Goal: Go to known website: Access a specific website the user already knows

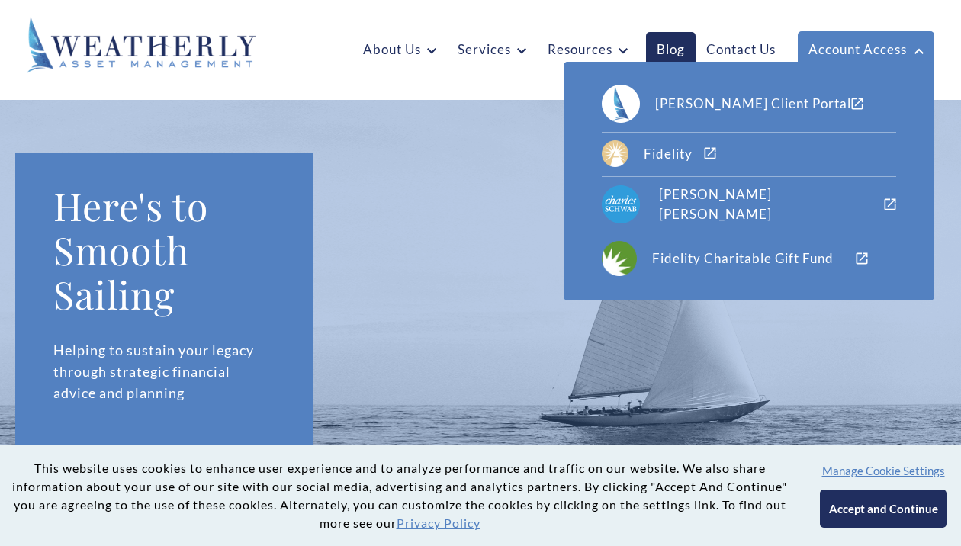
click at [844, 56] on link "Account Access" at bounding box center [866, 49] width 137 height 36
click at [699, 150] on div "Fidelity" at bounding box center [674, 154] width 60 height 20
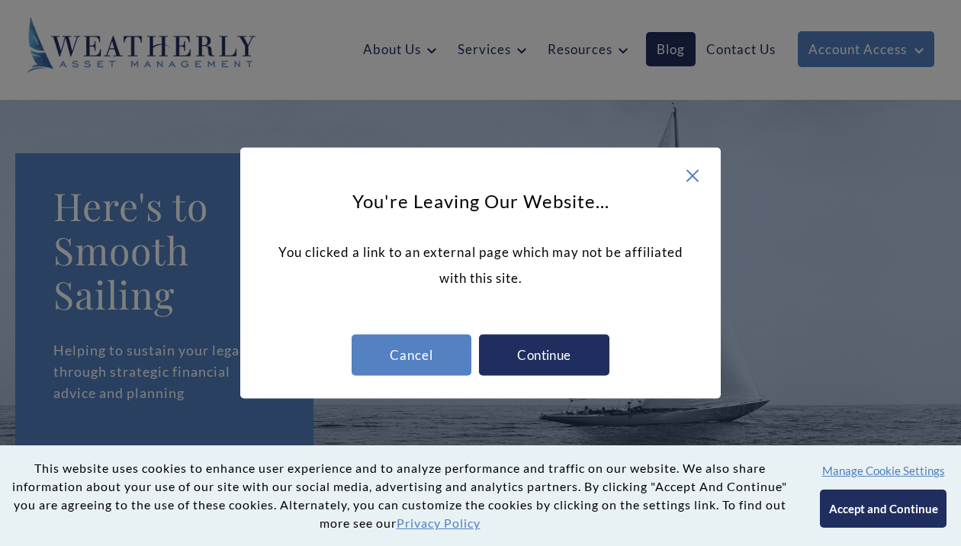
click at [694, 172] on icon at bounding box center [693, 176] width 18 height 18
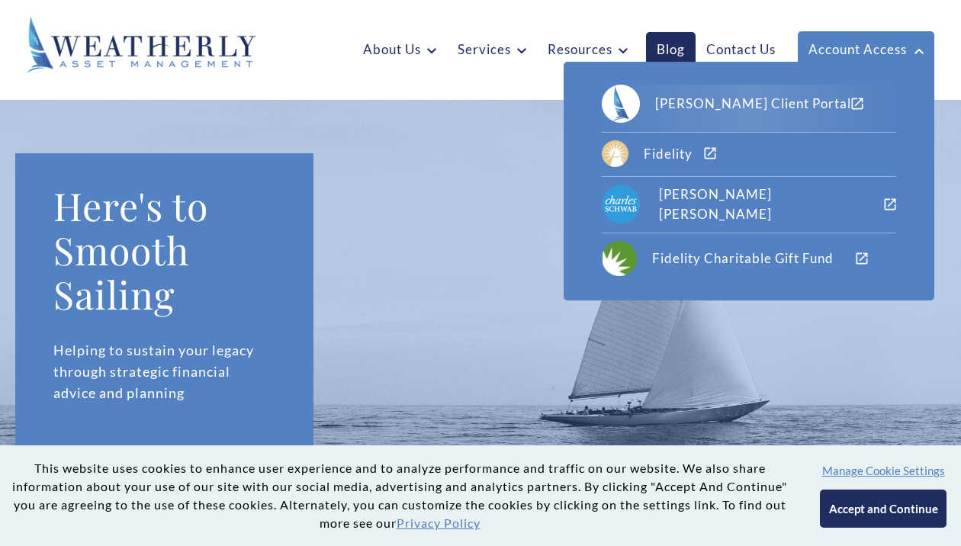
click at [767, 103] on div "[PERSON_NAME] Client Portal" at bounding box center [753, 104] width 196 height 20
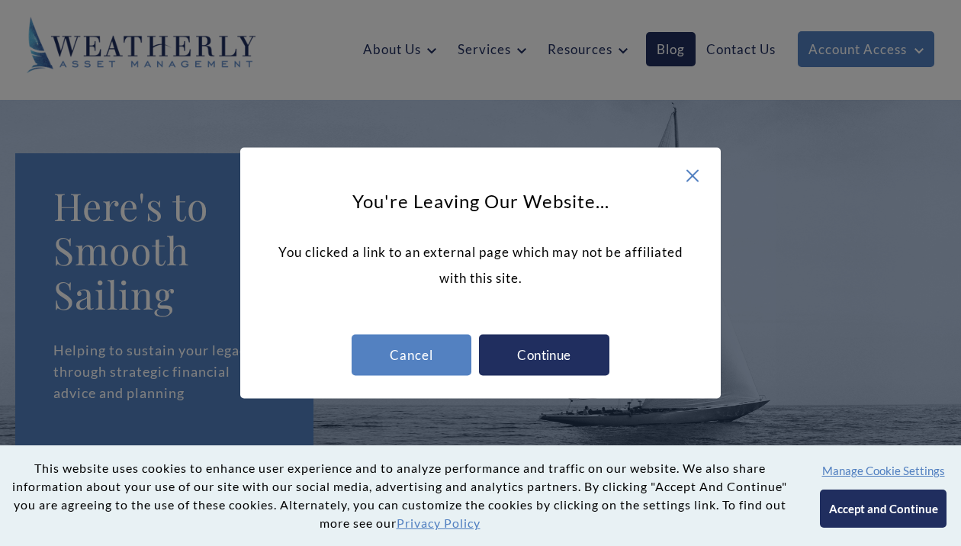
click at [693, 169] on icon at bounding box center [693, 176] width 18 height 18
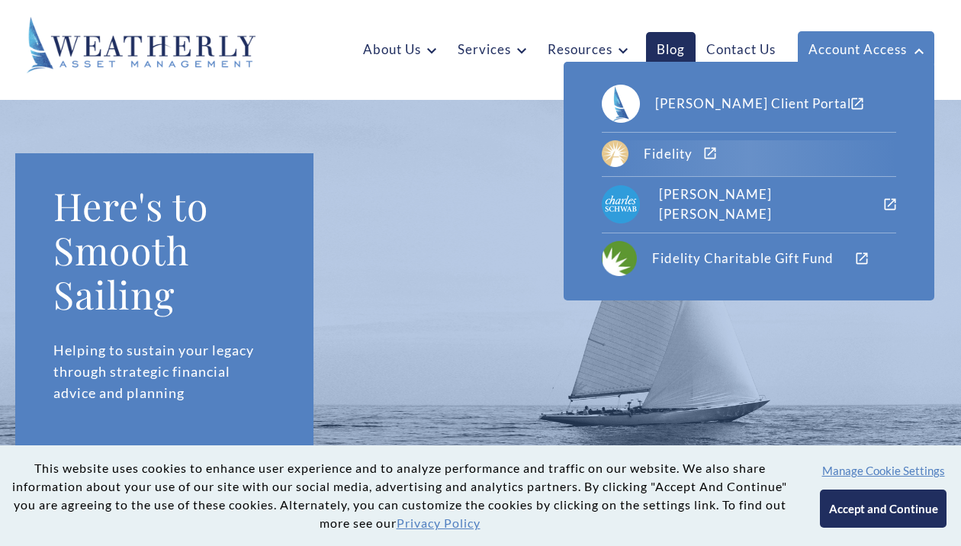
click at [699, 150] on div "Fidelity" at bounding box center [674, 154] width 60 height 20
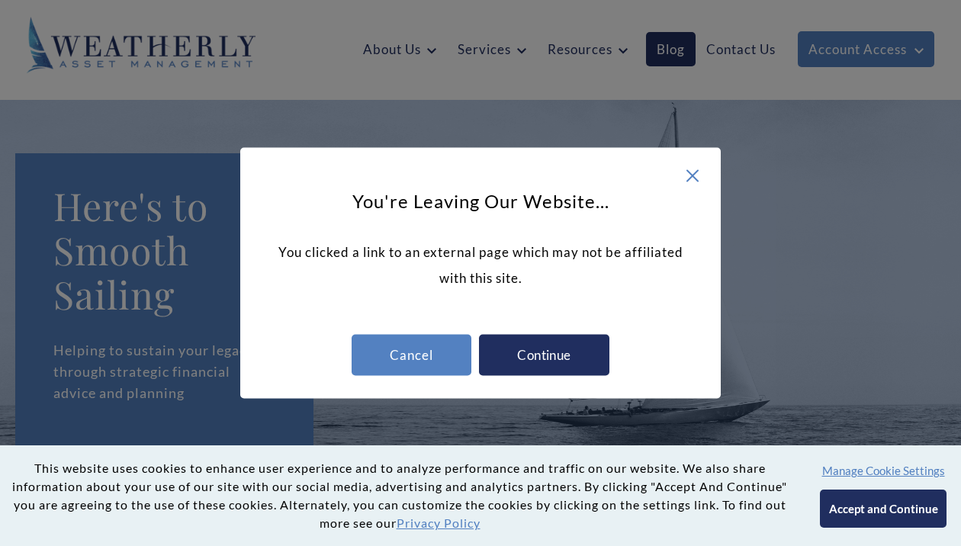
click at [529, 352] on div "Continue" at bounding box center [544, 355] width 130 height 41
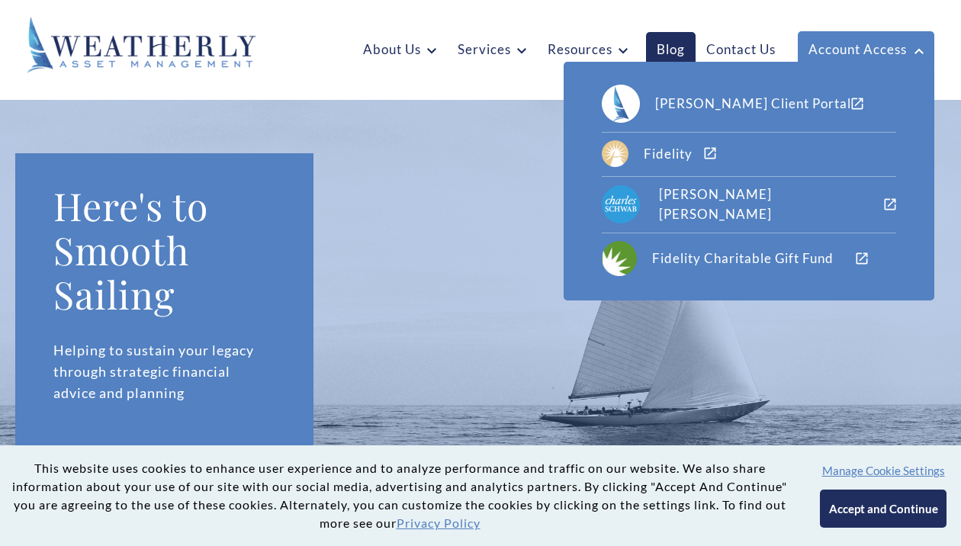
click at [835, 53] on link "Account Access" at bounding box center [866, 49] width 137 height 36
click at [704, 146] on div "Fidelity" at bounding box center [674, 154] width 60 height 20
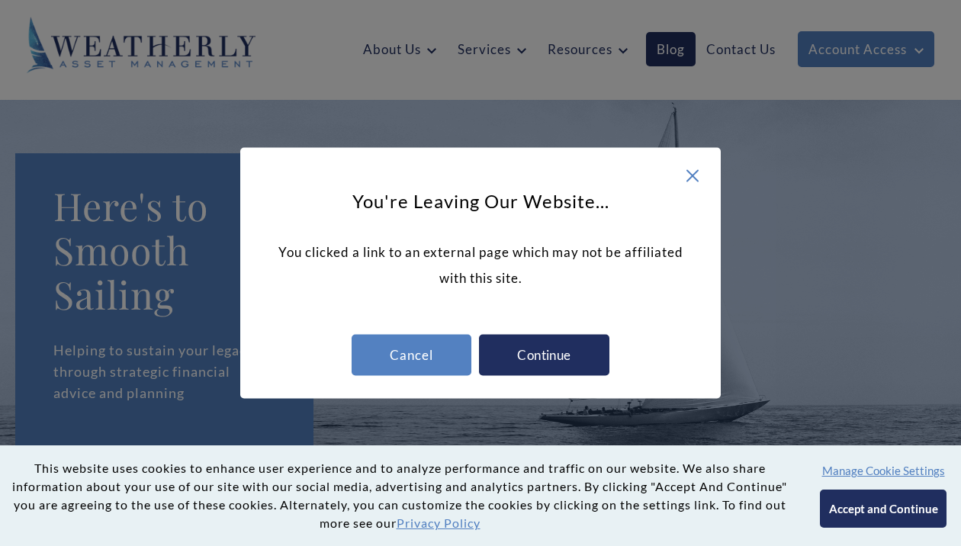
click at [533, 358] on div "Continue" at bounding box center [544, 355] width 130 height 41
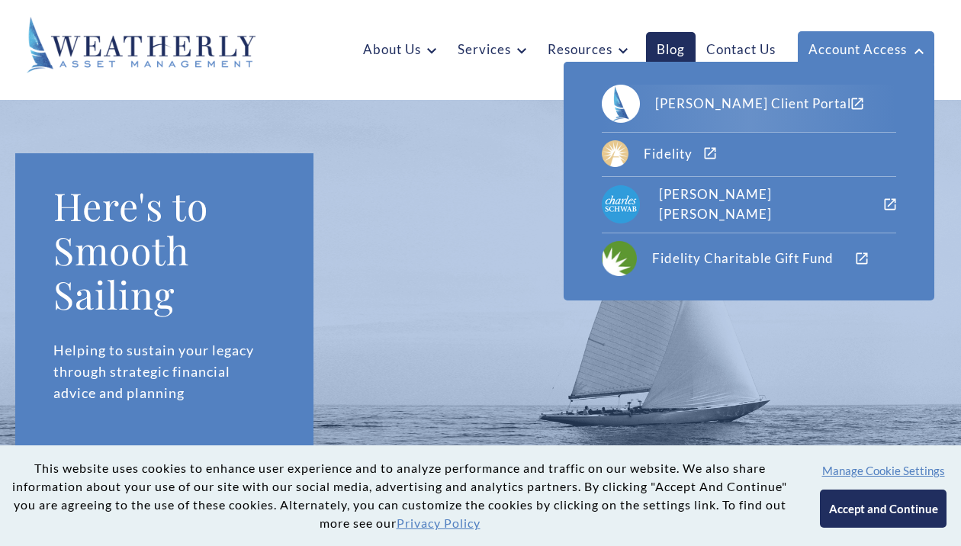
click at [736, 96] on div "[PERSON_NAME] Client Portal" at bounding box center [753, 104] width 196 height 20
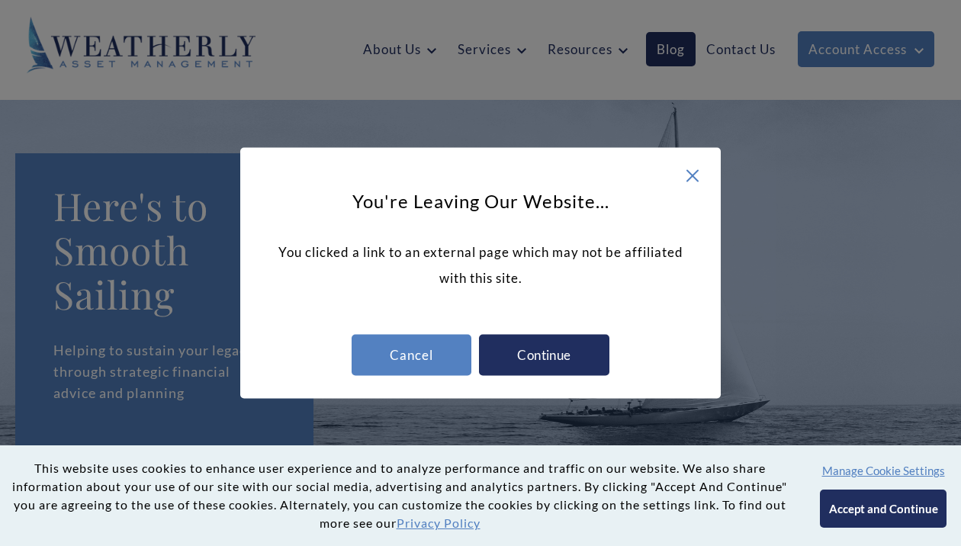
click at [568, 351] on div "Continue" at bounding box center [544, 355] width 130 height 41
